Goal: Information Seeking & Learning: Compare options

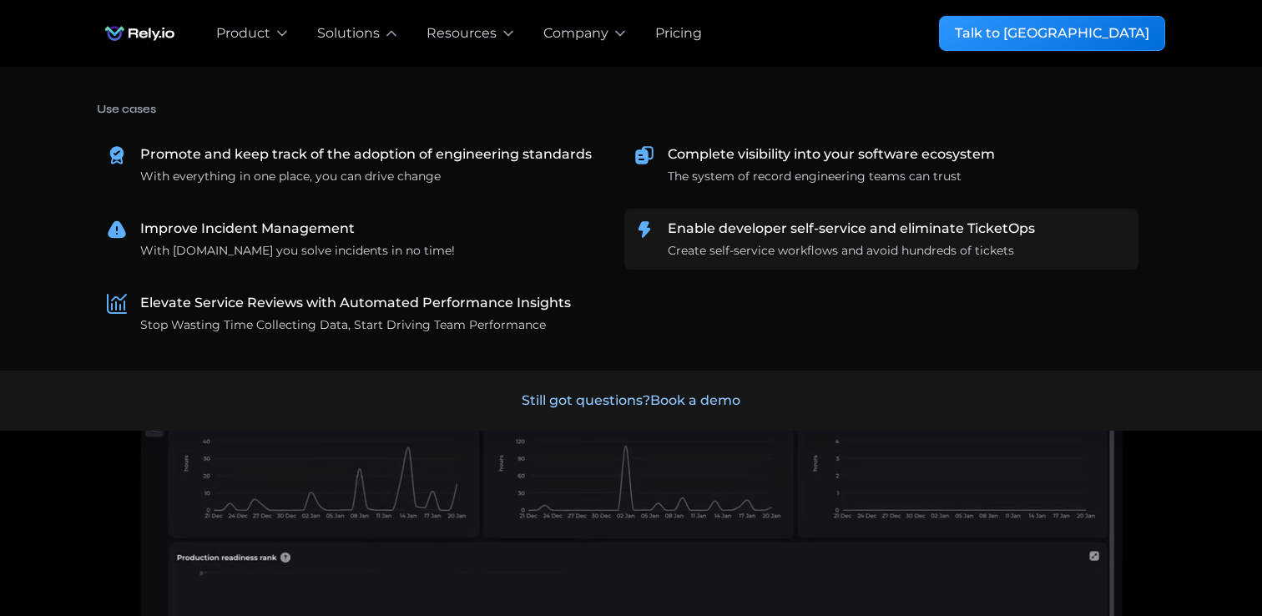
click at [688, 220] on div "Enable developer self-service and eliminate TicketOps" at bounding box center [851, 229] width 367 height 20
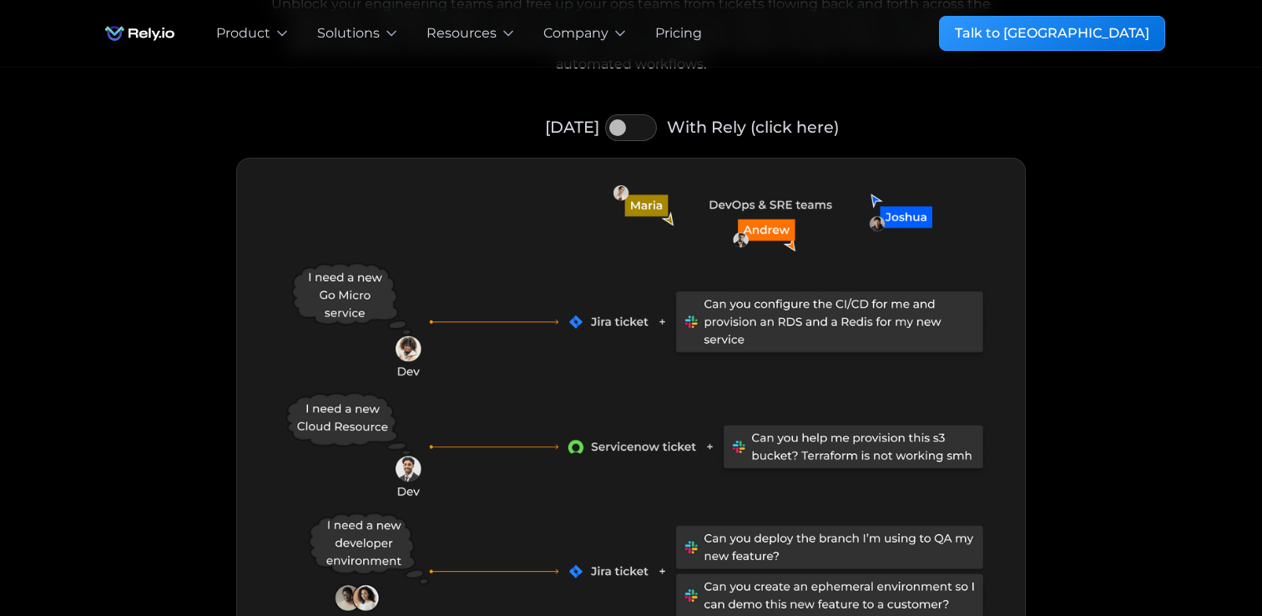
scroll to position [1704, 0]
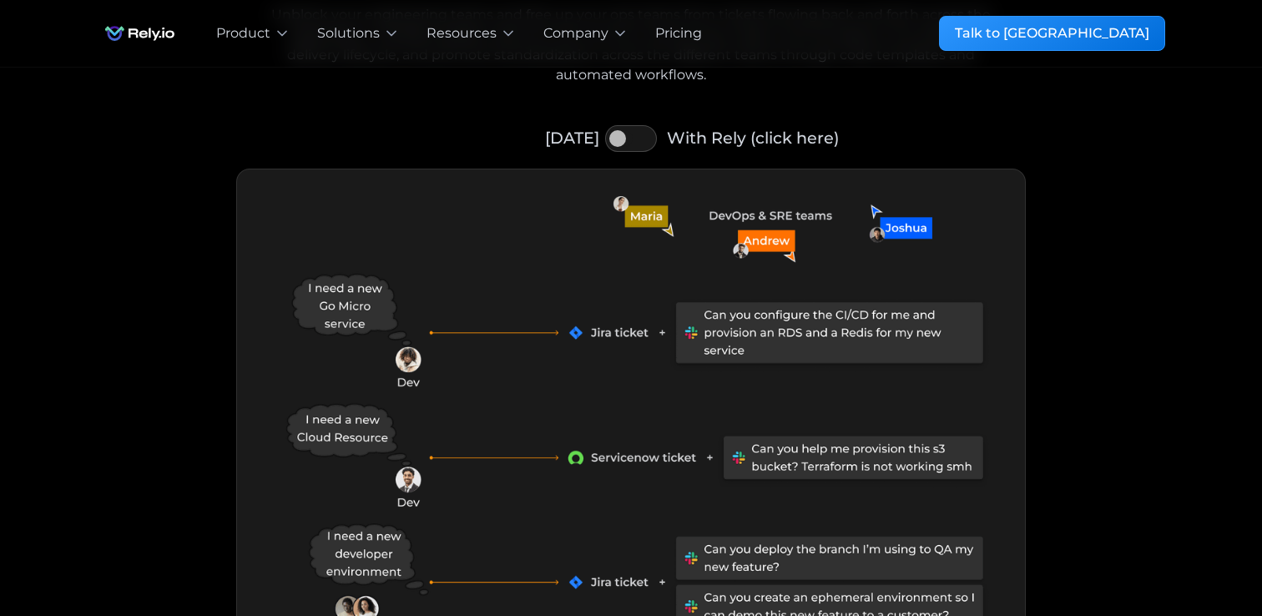
click at [629, 139] on div at bounding box center [624, 138] width 17 height 17
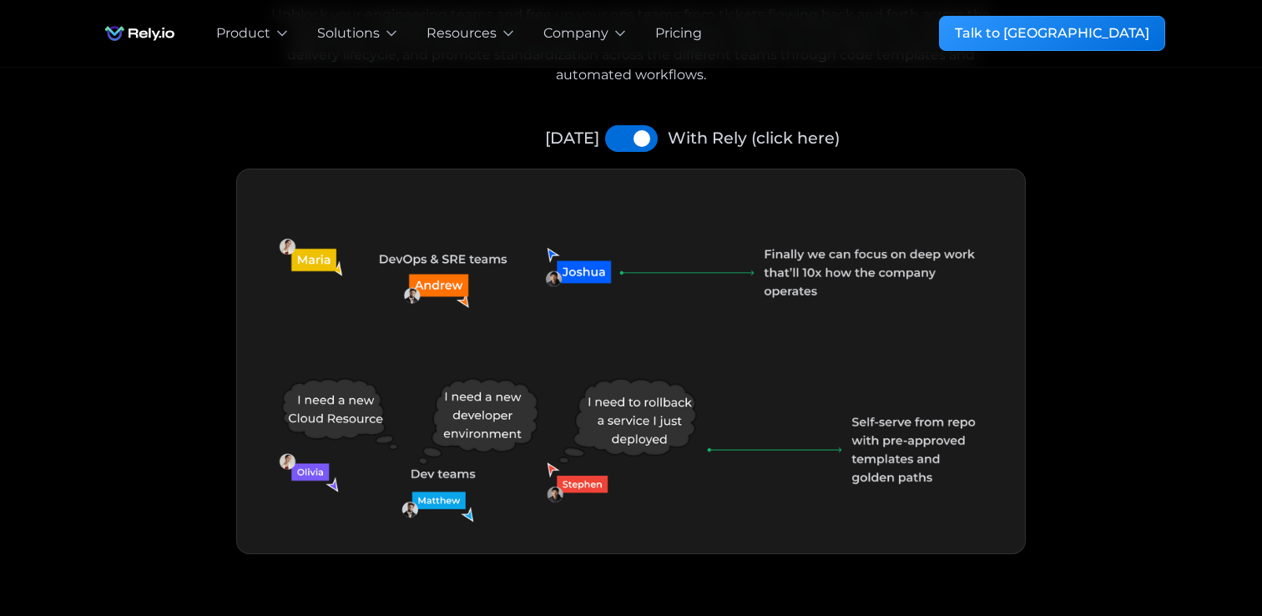
click at [629, 139] on link "Today" at bounding box center [617, 138] width 25 height 27
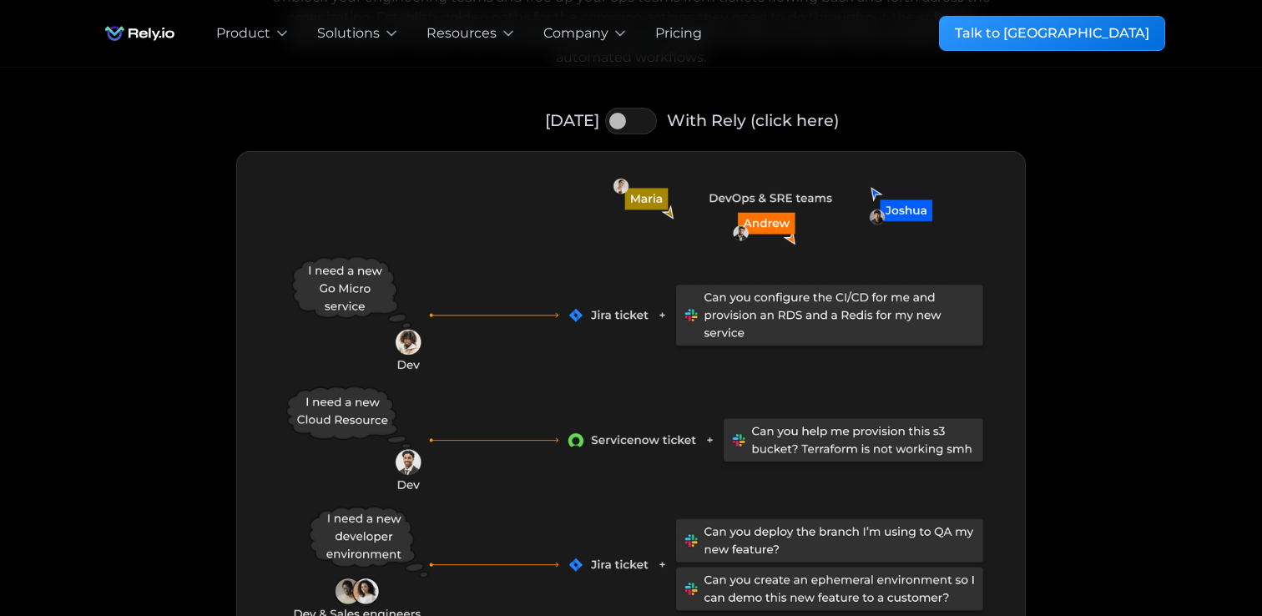
scroll to position [1722, 0]
click at [621, 119] on div at bounding box center [617, 120] width 17 height 17
click at [636, 124] on link "With Rely (click here)" at bounding box center [643, 120] width 28 height 27
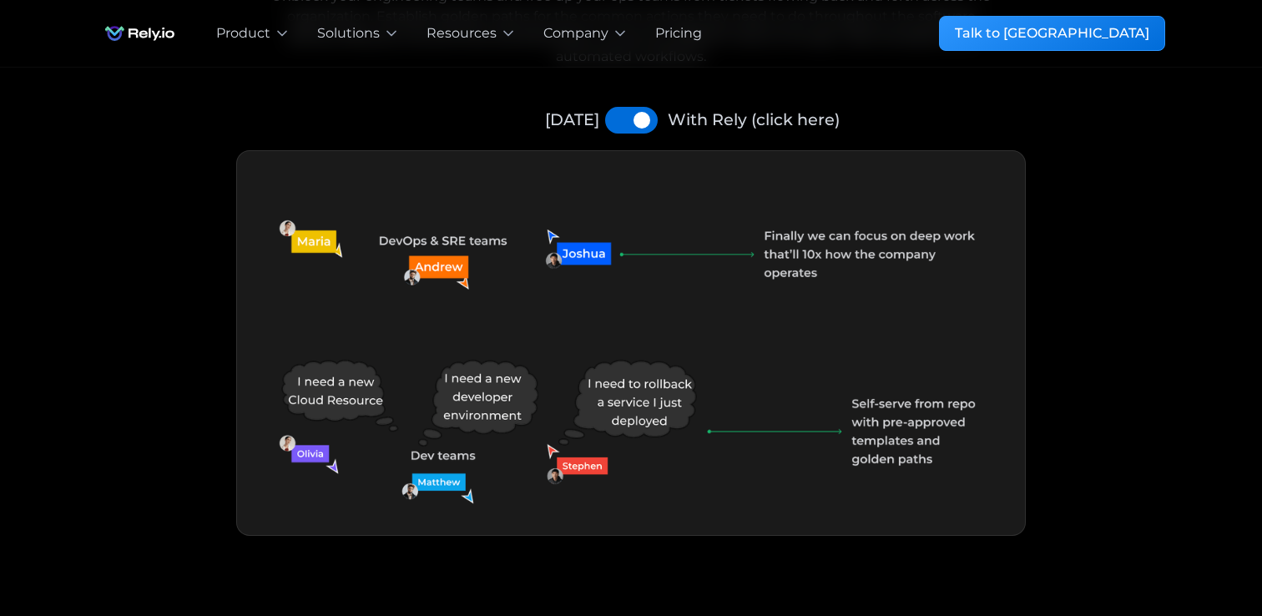
click at [636, 124] on div at bounding box center [642, 120] width 17 height 17
click at [634, 121] on div at bounding box center [642, 120] width 17 height 17
click at [634, 131] on link "With Rely (click here)" at bounding box center [644, 120] width 28 height 27
click at [634, 128] on link "With Rely (click here)" at bounding box center [644, 120] width 28 height 27
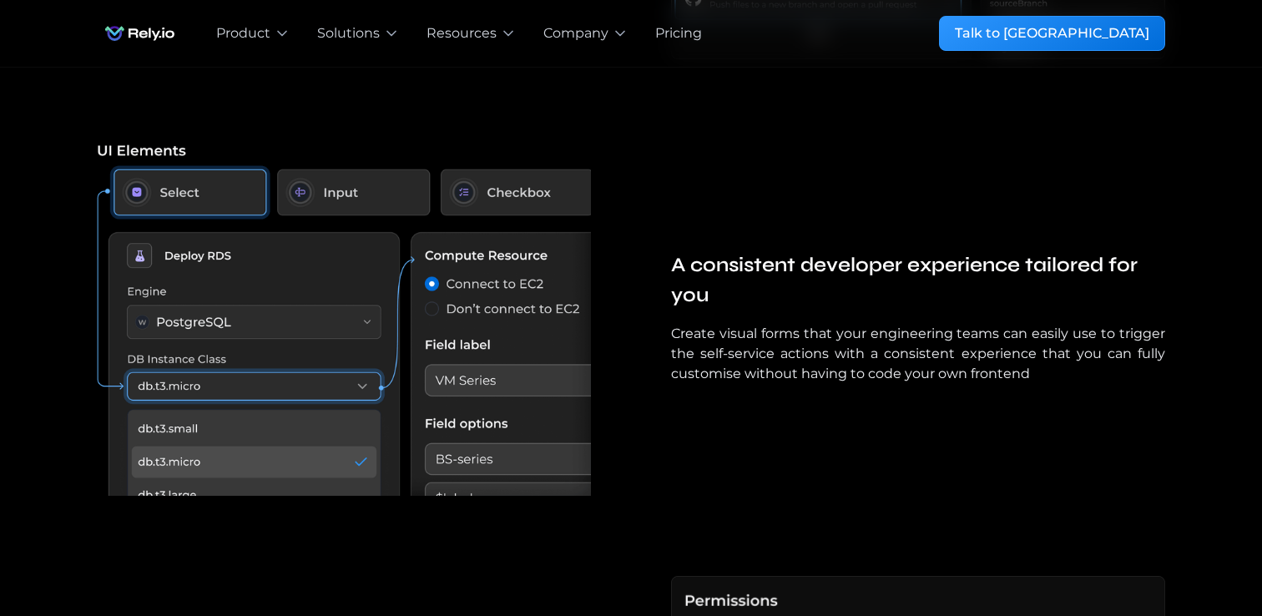
scroll to position [3648, 0]
click at [371, 344] on img at bounding box center [344, 319] width 494 height 356
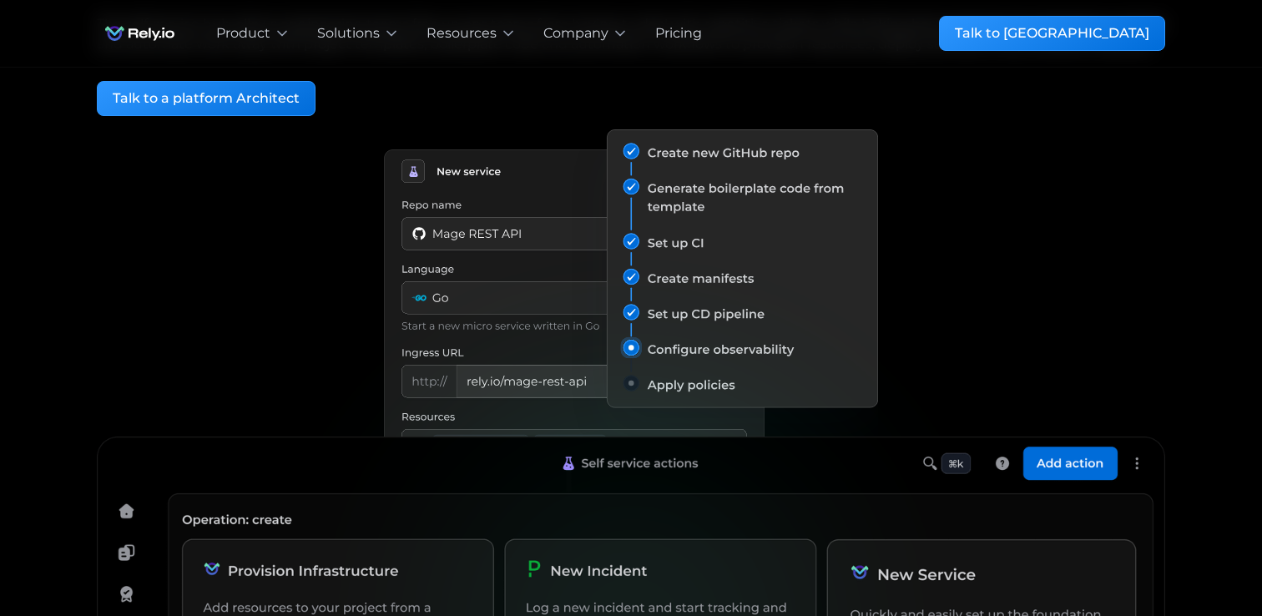
scroll to position [0, 0]
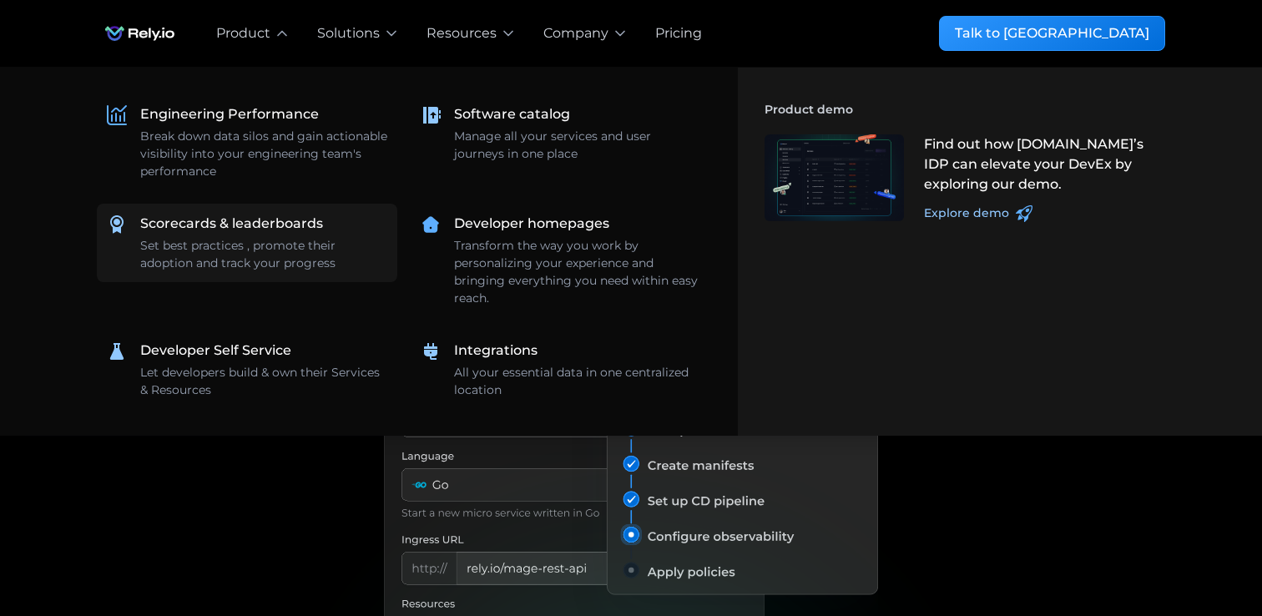
click at [337, 257] on div "Set best practices , promote their adoption and track your progress" at bounding box center [263, 254] width 247 height 35
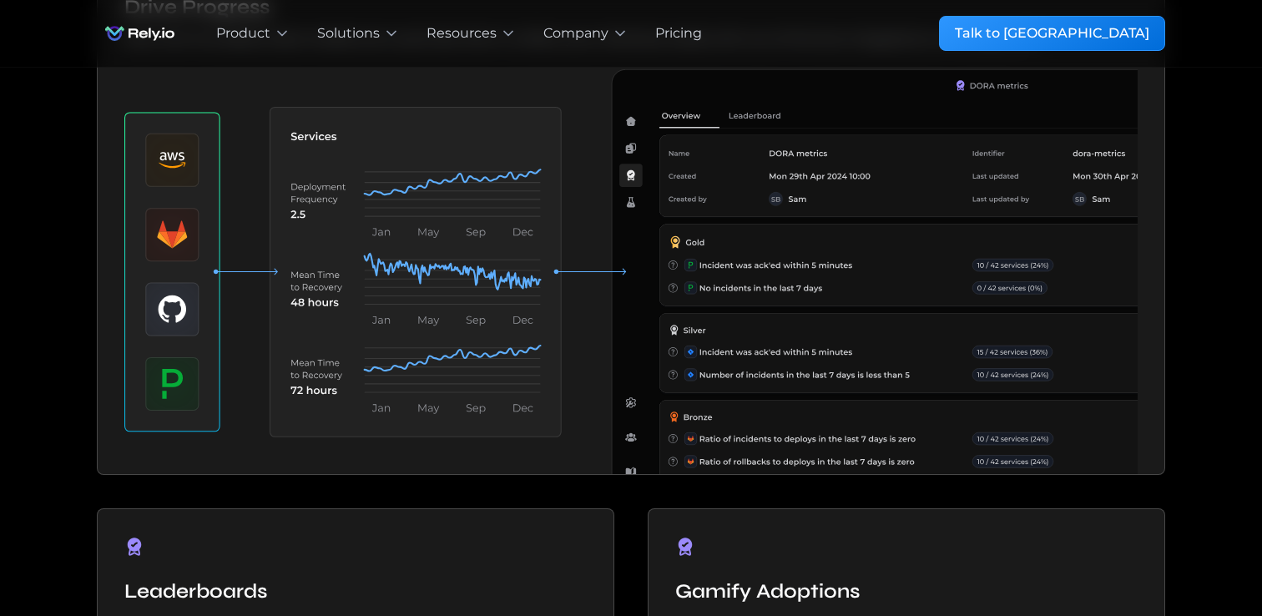
scroll to position [2036, 0]
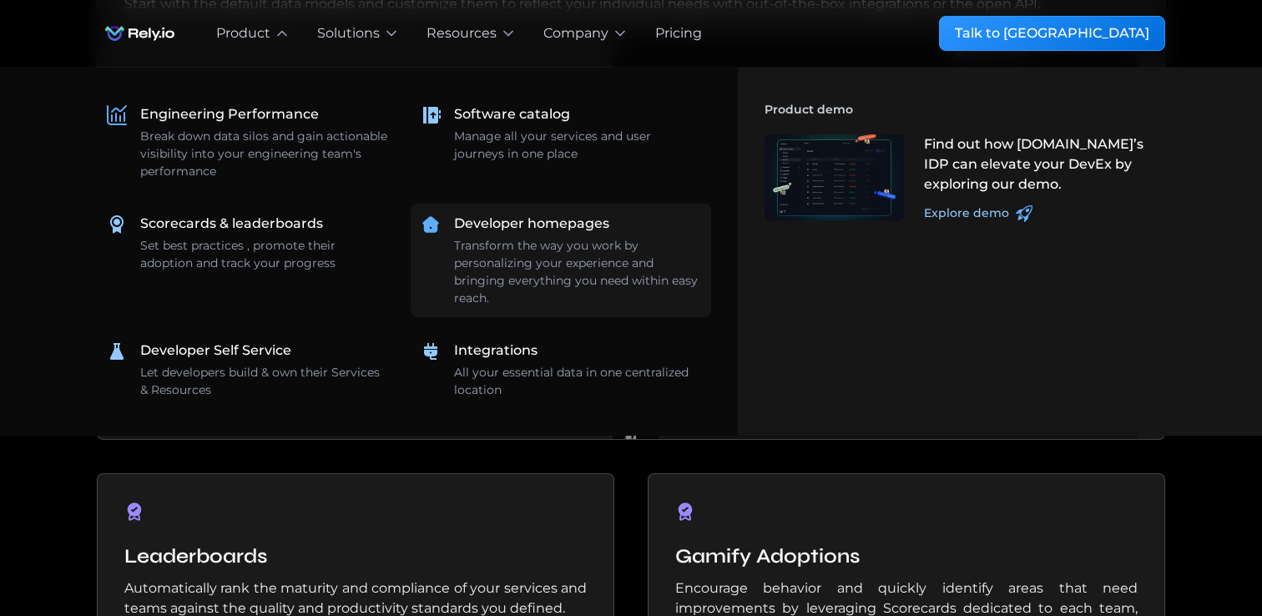
click at [496, 288] on div "Transform the way you work by personalizing your experience and bringing everyt…" at bounding box center [577, 272] width 247 height 70
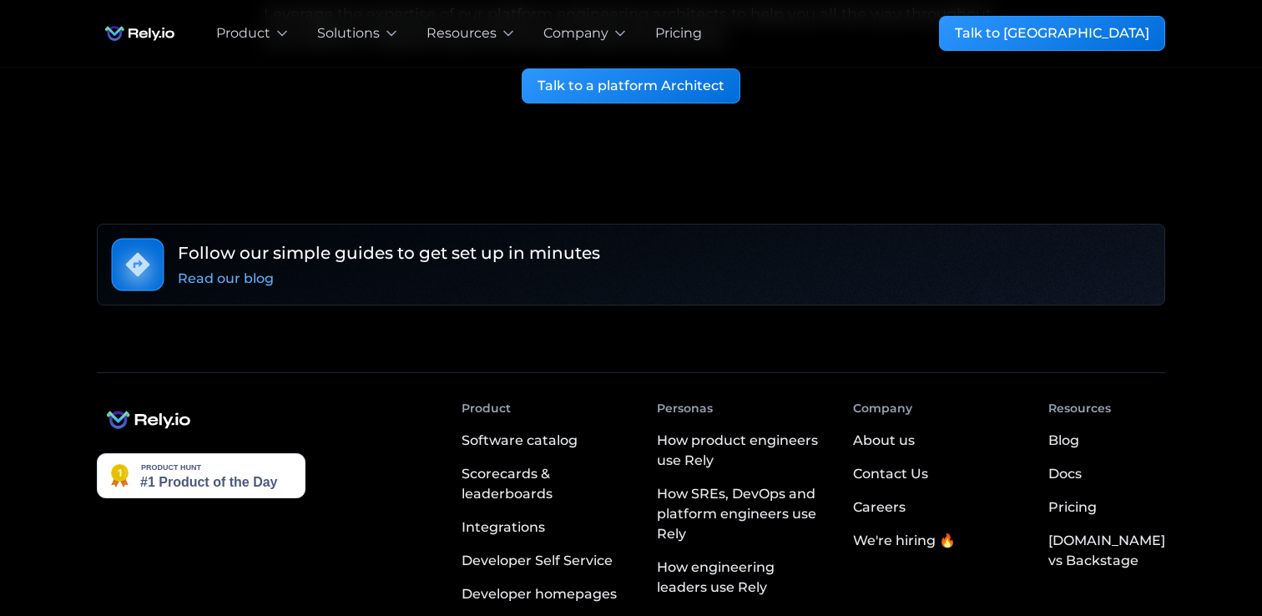
scroll to position [3463, 0]
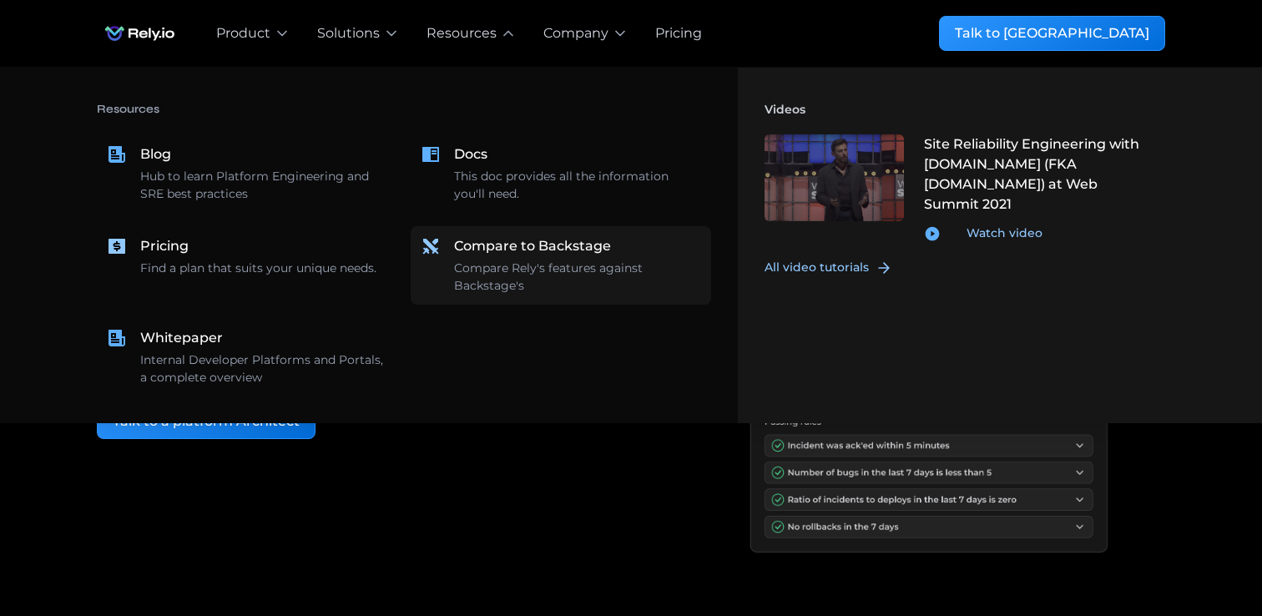
click at [496, 227] on link "Compare to Backstage Compare Rely's features against Backstage's" at bounding box center [561, 265] width 301 height 78
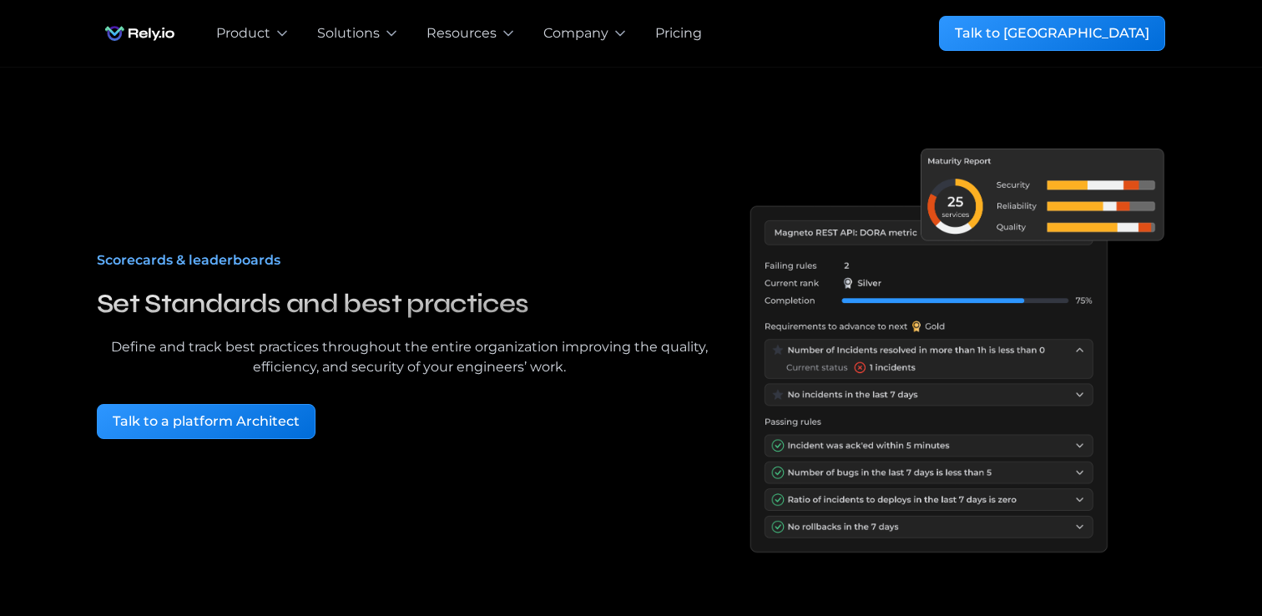
click at [665, 42] on div "Pricing" at bounding box center [678, 33] width 47 height 20
